Goal: Task Accomplishment & Management: Manage account settings

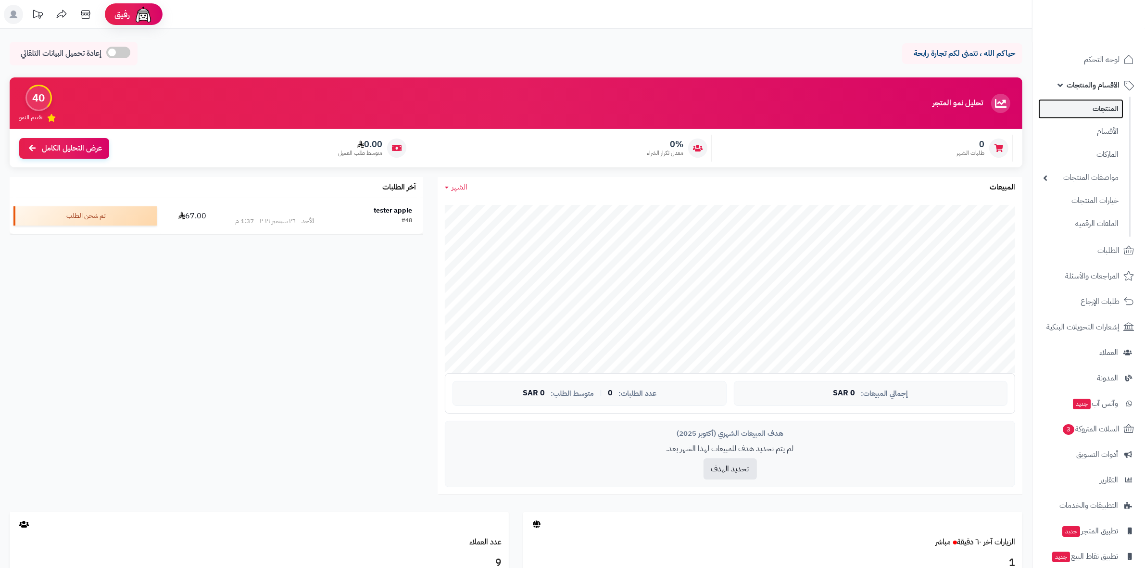
click at [1107, 114] on link "المنتجات" at bounding box center [1081, 109] width 85 height 20
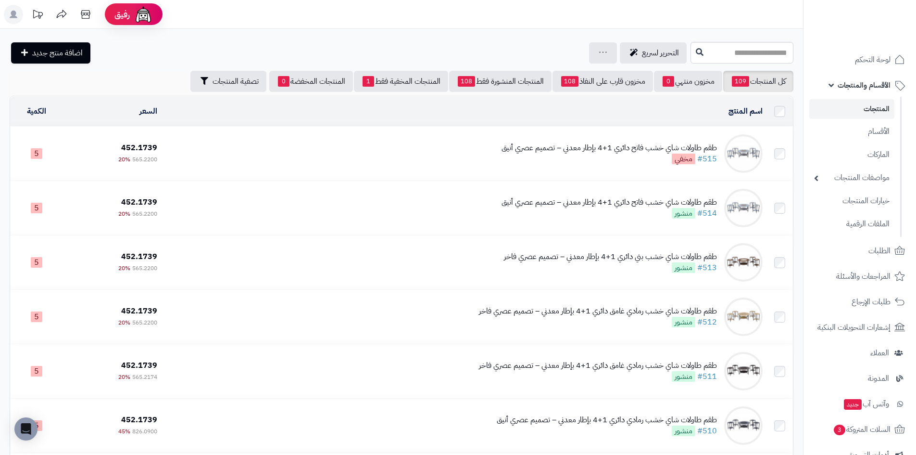
click at [878, 85] on span "الأقسام والمنتجات" at bounding box center [864, 84] width 53 height 13
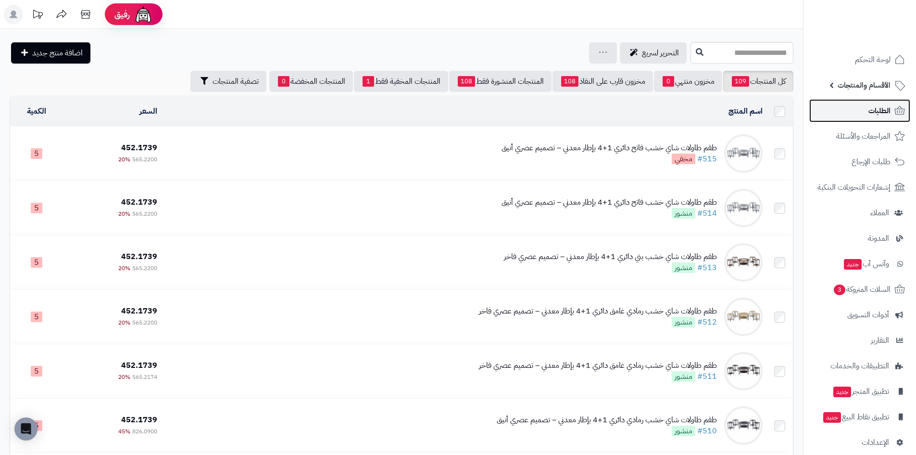
click at [881, 118] on link "الطلبات" at bounding box center [860, 110] width 101 height 23
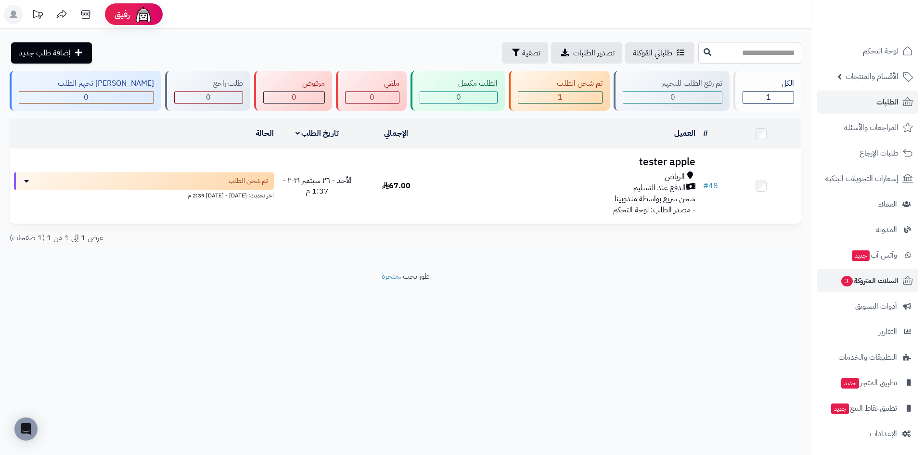
scroll to position [11, 0]
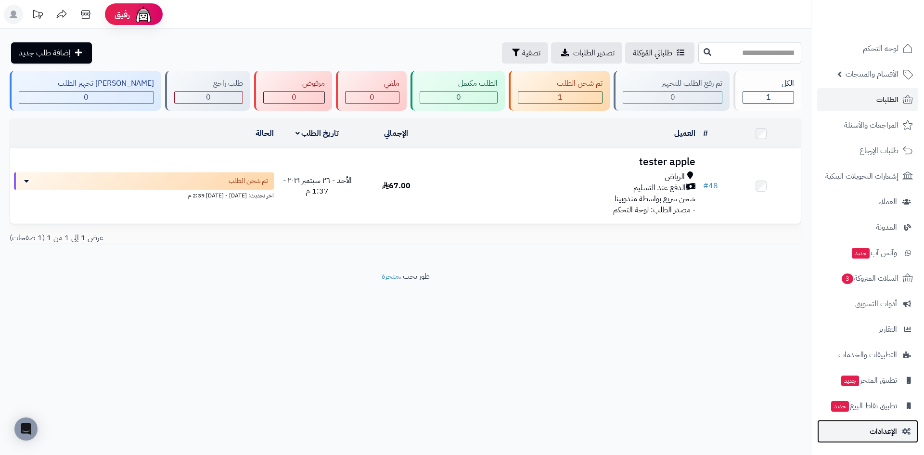
click at [878, 433] on span "الإعدادات" at bounding box center [882, 430] width 27 height 13
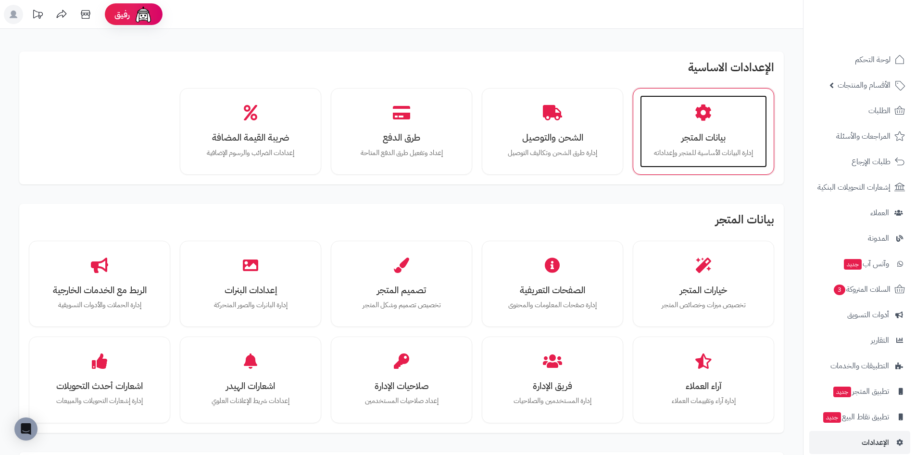
click at [664, 139] on h3 "بيانات المتجر" at bounding box center [704, 137] width 108 height 10
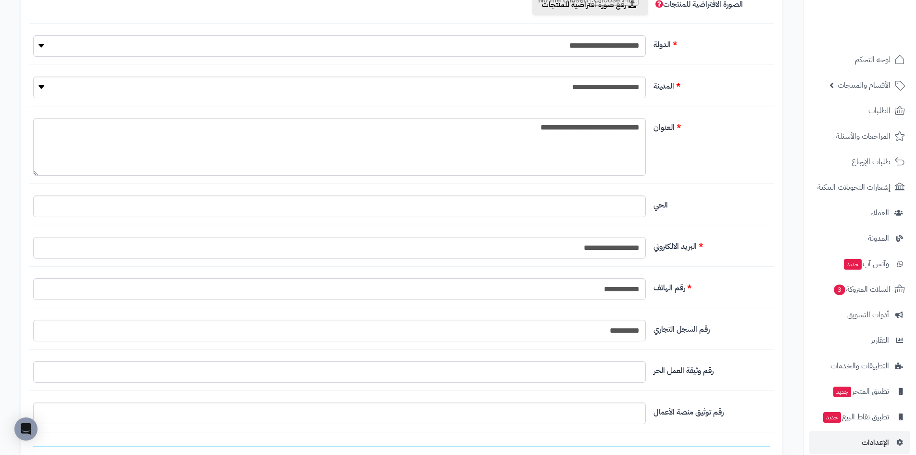
scroll to position [289, 0]
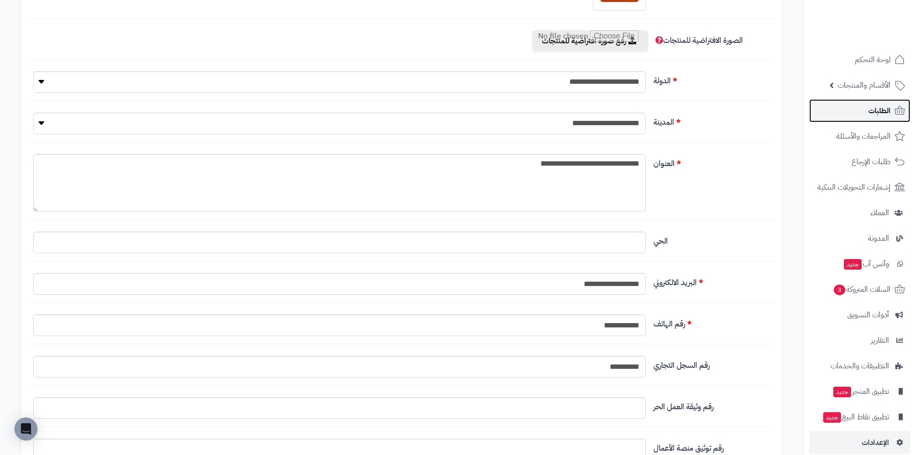
click at [880, 108] on span "الطلبات" at bounding box center [880, 110] width 22 height 13
